Goal: Task Accomplishment & Management: Use online tool/utility

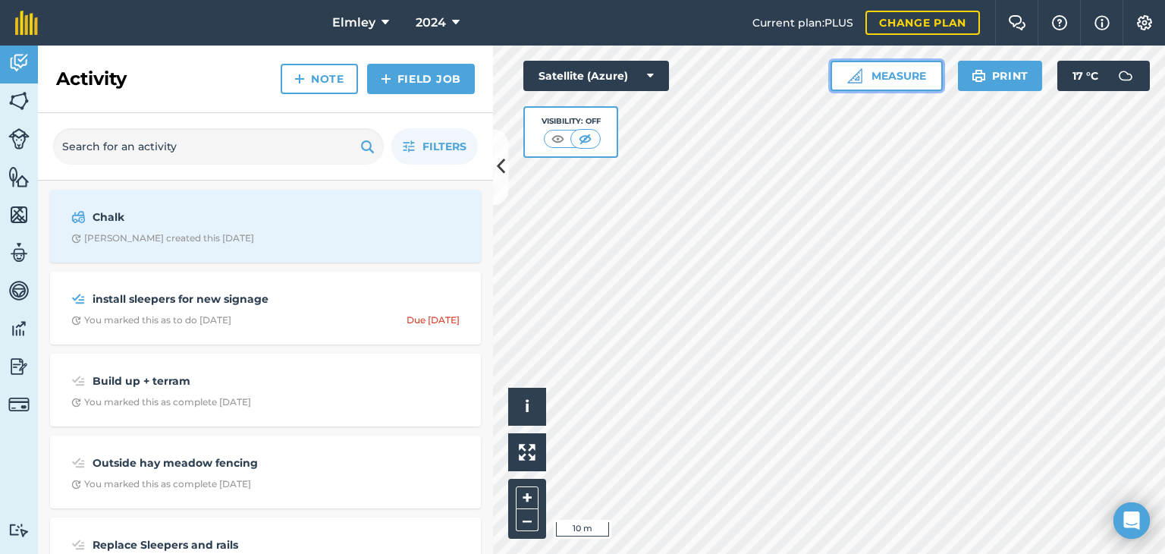
click at [922, 73] on button "Measure" at bounding box center [886, 76] width 112 height 30
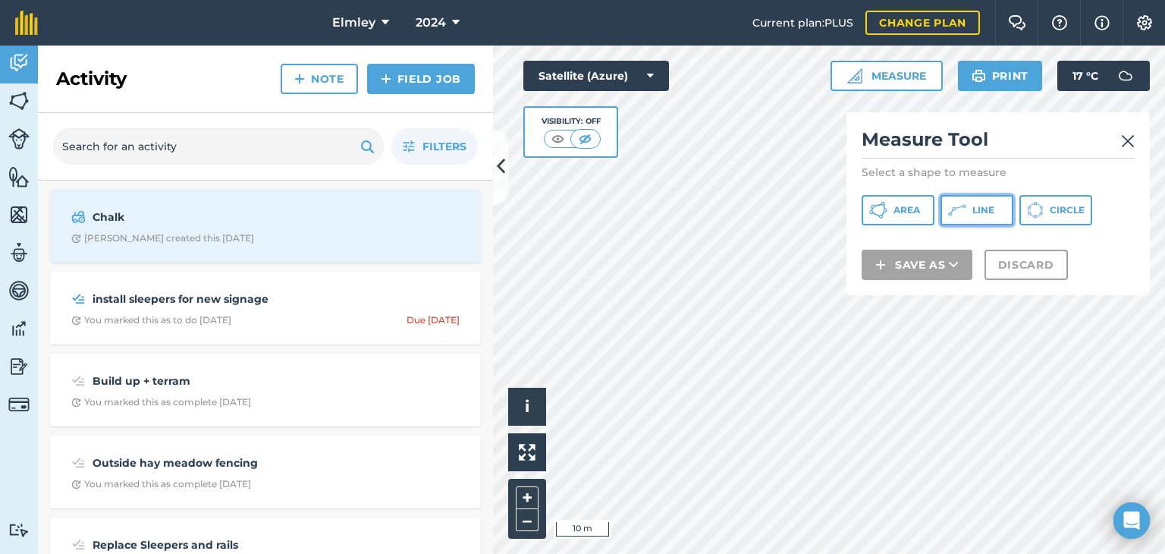
click at [977, 209] on span "Line" at bounding box center [983, 210] width 22 height 12
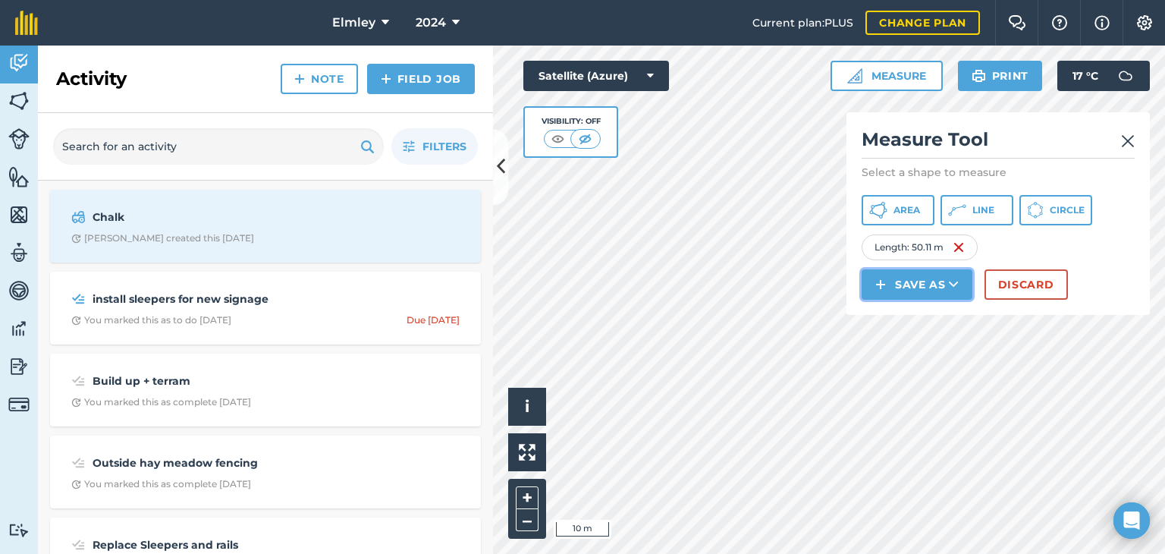
click at [946, 283] on button "Save as" at bounding box center [916, 284] width 111 height 30
click at [924, 348] on link "Feature" at bounding box center [917, 352] width 106 height 33
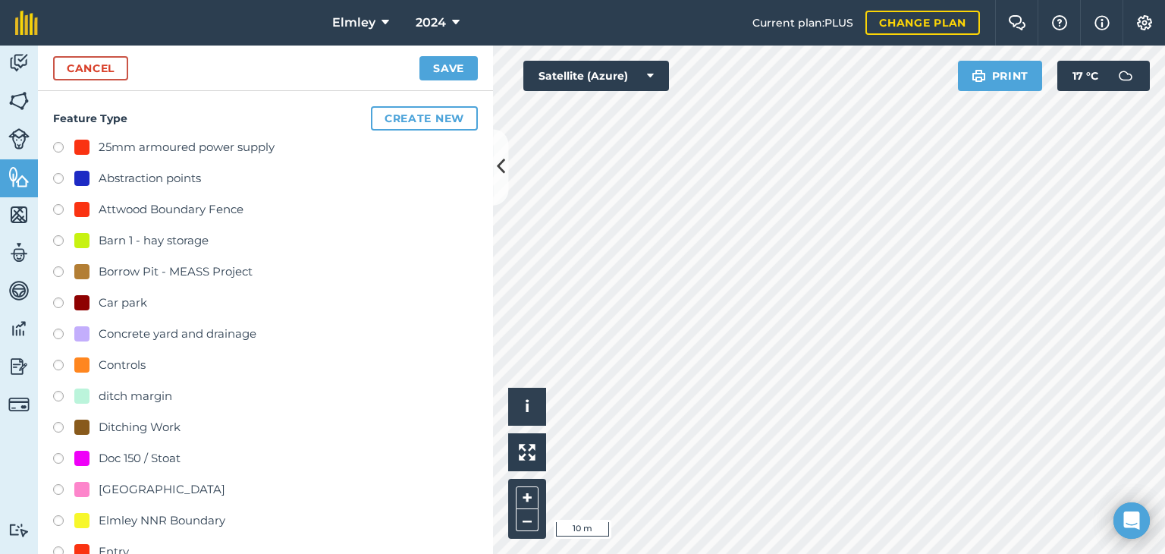
click at [140, 143] on div "25mm armoured power supply" at bounding box center [187, 147] width 176 height 18
radio input "true"
type input "25mm armoured power supply 2"
click at [412, 111] on button "Create new" at bounding box center [424, 118] width 107 height 24
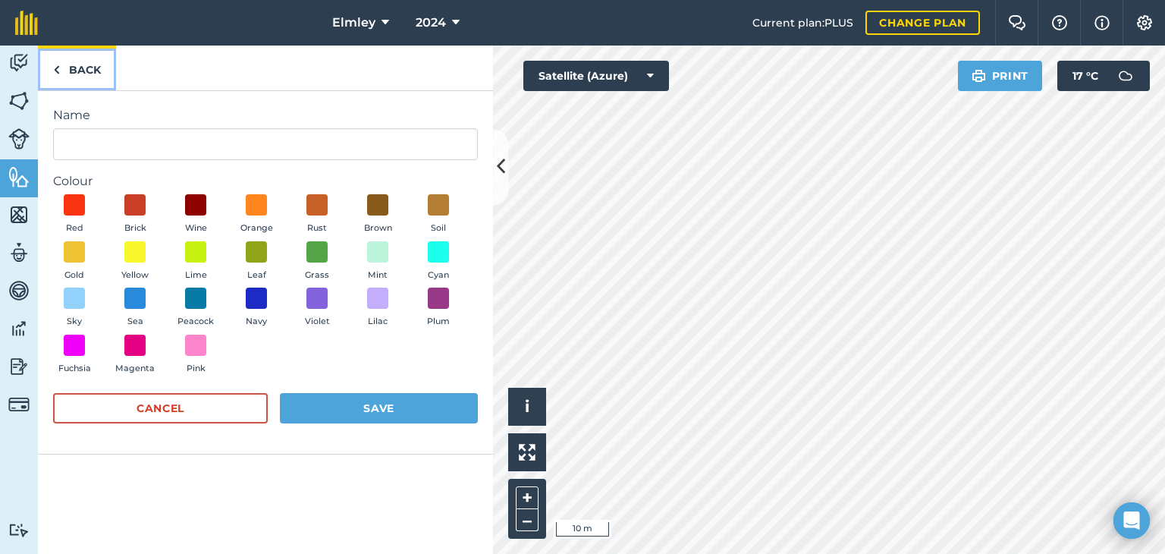
click at [93, 67] on link "Back" at bounding box center [77, 67] width 78 height 45
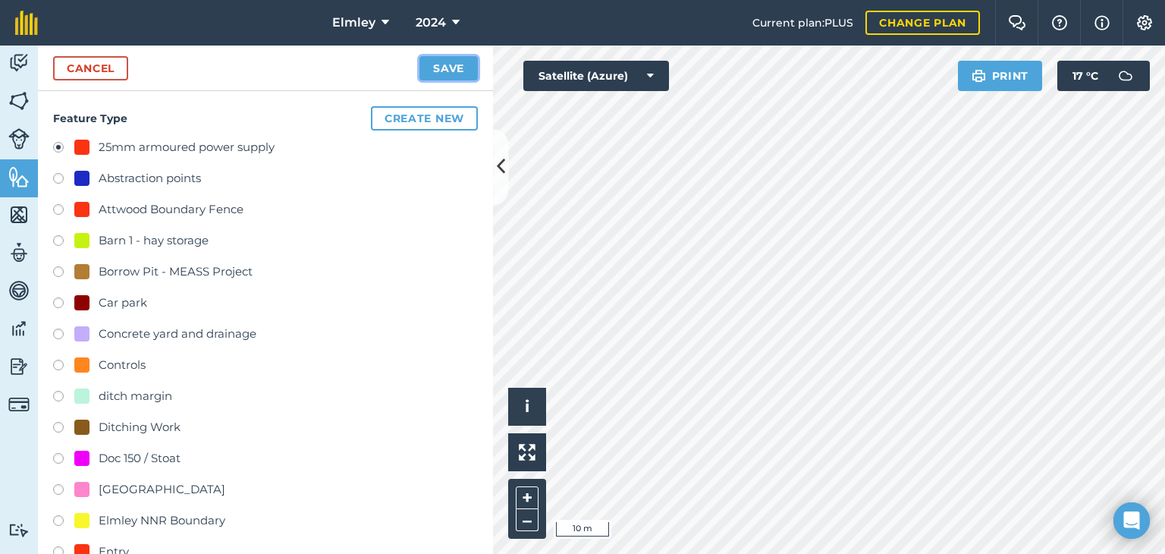
click at [434, 69] on button "Save" at bounding box center [448, 68] width 58 height 24
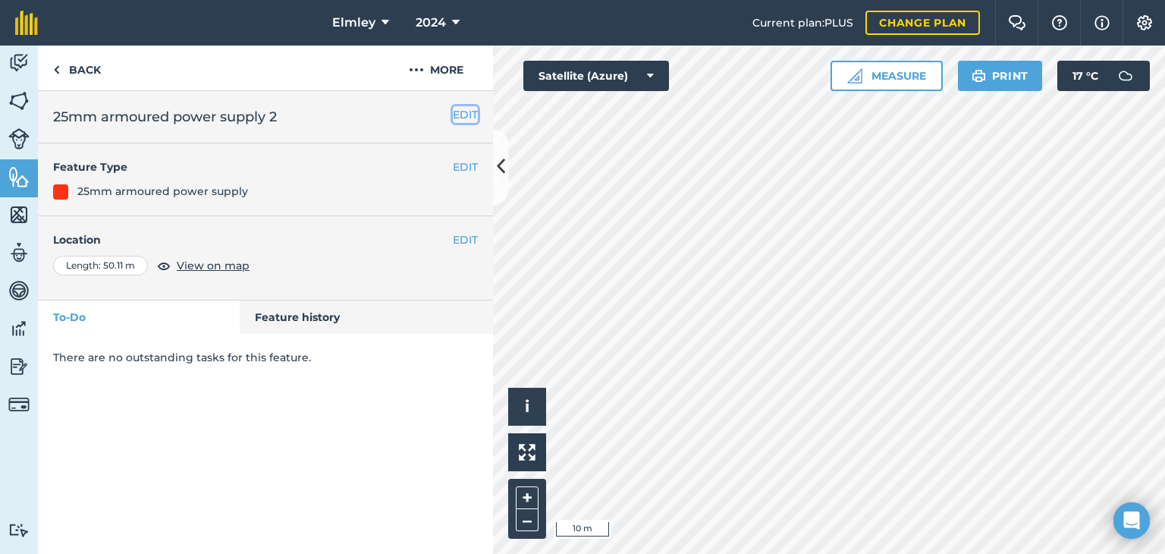
click at [455, 110] on button "EDIT" at bounding box center [465, 114] width 25 height 17
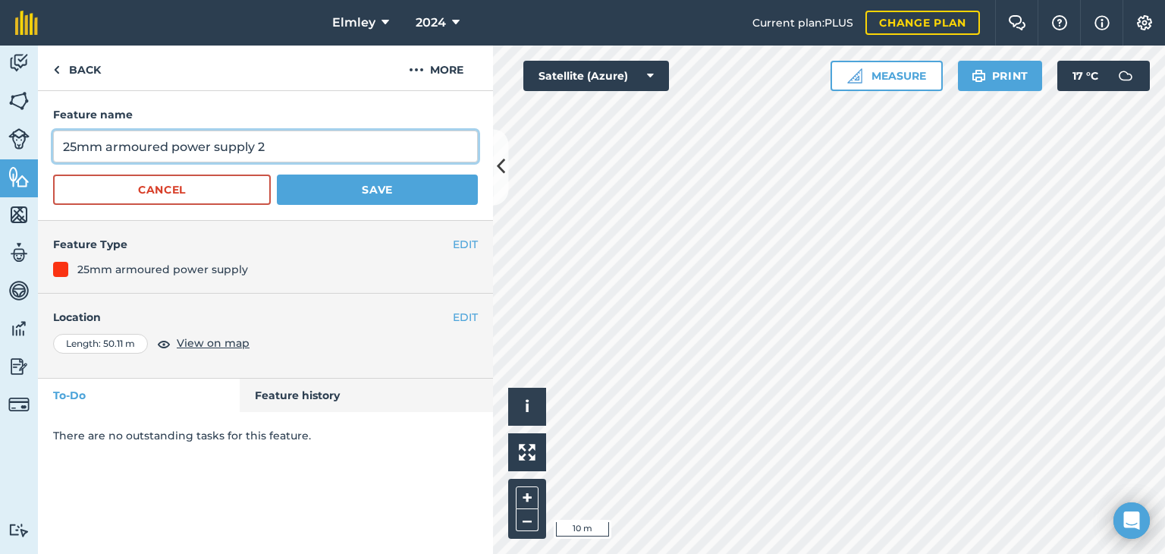
drag, startPoint x: 76, startPoint y: 143, endPoint x: 66, endPoint y: 146, distance: 10.6
click at [66, 146] on input "25mm armoured power supply 2" at bounding box center [265, 146] width 425 height 32
click at [278, 139] on input "50mm armoured power supply 2" at bounding box center [265, 146] width 425 height 32
type input "50mm armoured power supply OSB"
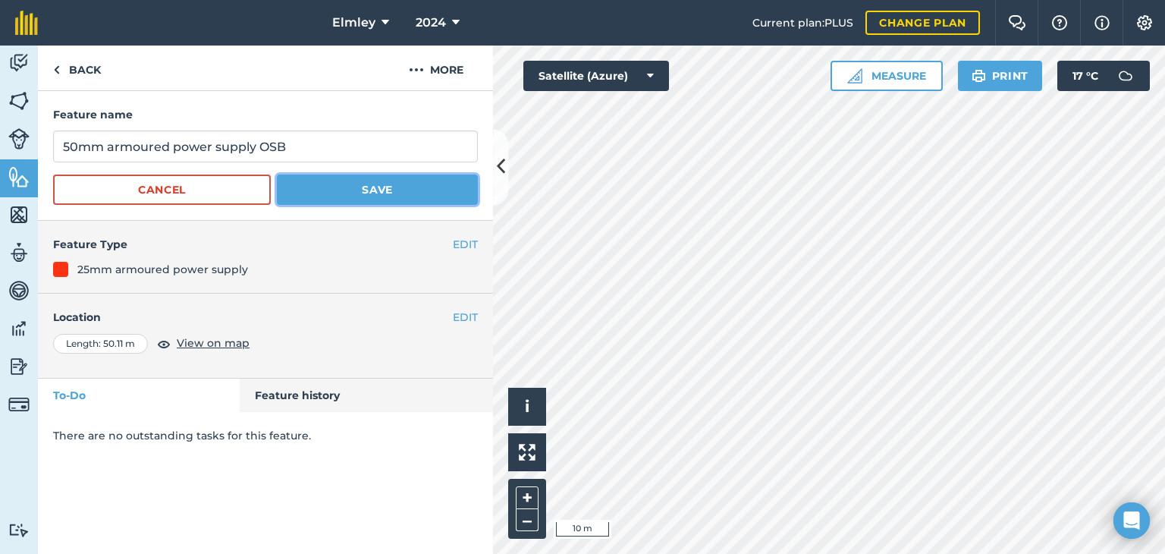
click at [347, 196] on button "Save" at bounding box center [377, 189] width 201 height 30
